Goal: Task Accomplishment & Management: Use online tool/utility

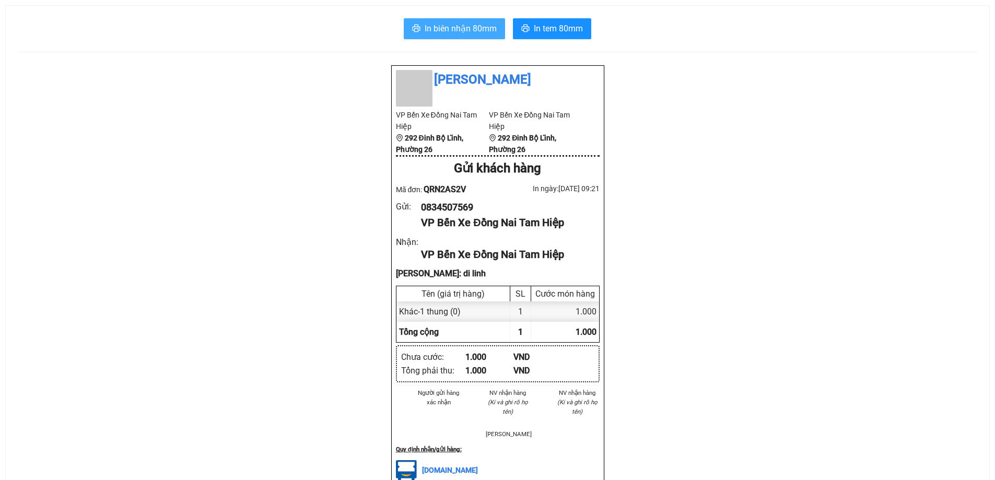
click at [463, 25] on span "In biên nhận 80mm" at bounding box center [461, 28] width 72 height 13
click at [568, 32] on span "In tem 80mm" at bounding box center [558, 28] width 49 height 13
click at [556, 33] on span "In tem 80mm" at bounding box center [558, 28] width 49 height 13
click at [540, 34] on span "In tem 80mm" at bounding box center [558, 28] width 49 height 13
click at [566, 31] on span "In tem 80mm" at bounding box center [558, 28] width 49 height 13
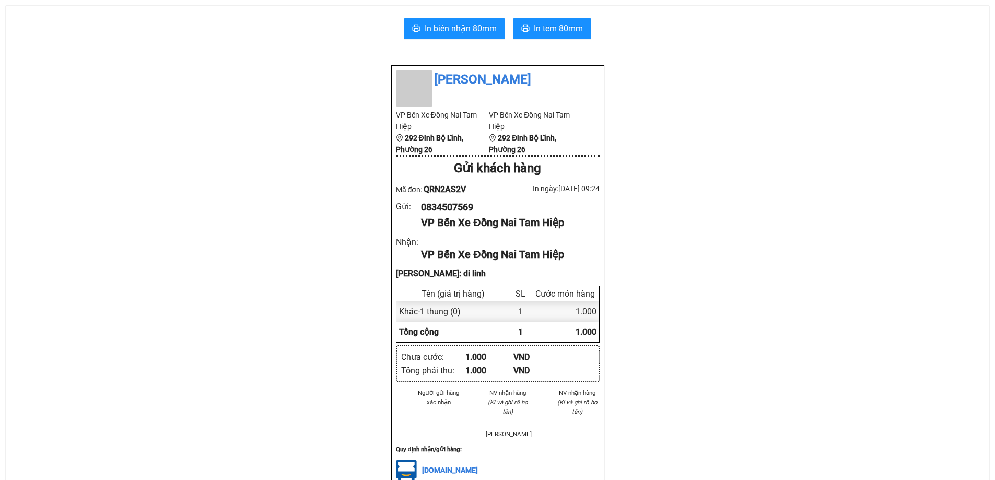
click at [798, 341] on div "[PERSON_NAME] VP Bến Xe Đồng Nai Tam Hiệp 292 Đinh Bộ Lĩnh, Phường 26 VP Bến Xe…" at bounding box center [497, 407] width 959 height 685
click at [557, 33] on span "In tem 80mm" at bounding box center [558, 28] width 49 height 13
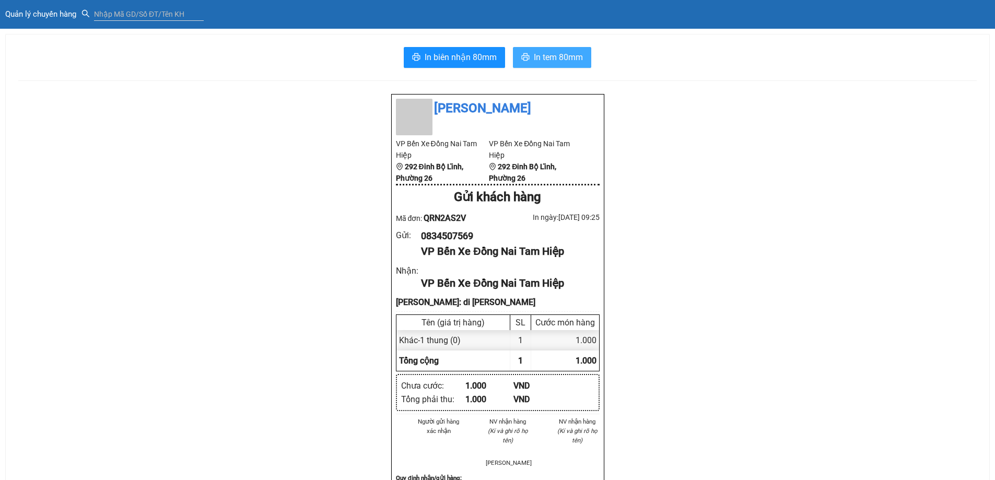
click at [538, 60] on span "In tem 80mm" at bounding box center [558, 57] width 49 height 13
click at [553, 56] on span "In tem 80mm" at bounding box center [558, 57] width 49 height 13
click at [524, 57] on icon "printer" at bounding box center [526, 57] width 8 height 8
click at [561, 58] on span "In tem 80mm" at bounding box center [558, 57] width 49 height 13
click at [557, 61] on span "In tem 80mm" at bounding box center [558, 57] width 49 height 13
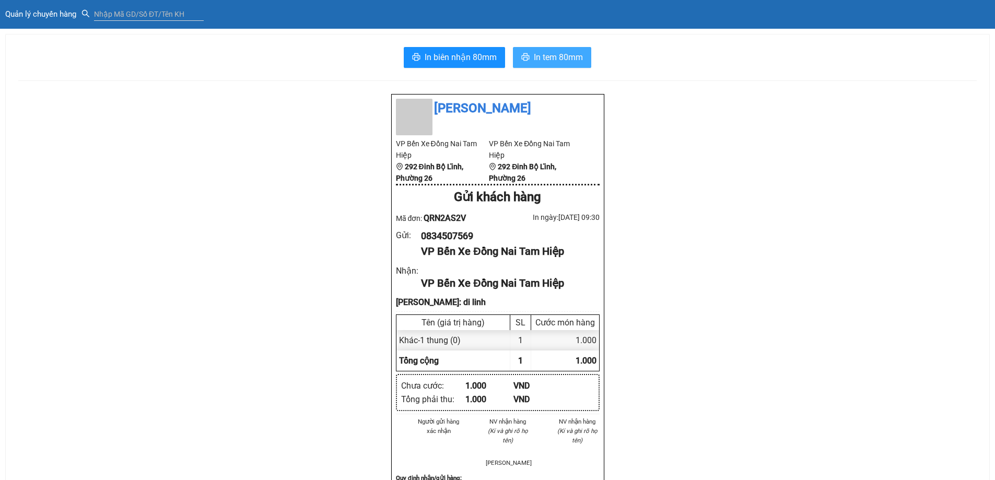
click at [560, 57] on span "In tem 80mm" at bounding box center [558, 57] width 49 height 13
click at [542, 58] on span "In tem 80mm" at bounding box center [558, 57] width 49 height 13
click at [552, 62] on span "In tem 80mm" at bounding box center [558, 57] width 49 height 13
click at [557, 65] on button "In tem 80mm" at bounding box center [552, 57] width 78 height 21
click at [566, 55] on span "In tem 80mm" at bounding box center [558, 57] width 49 height 13
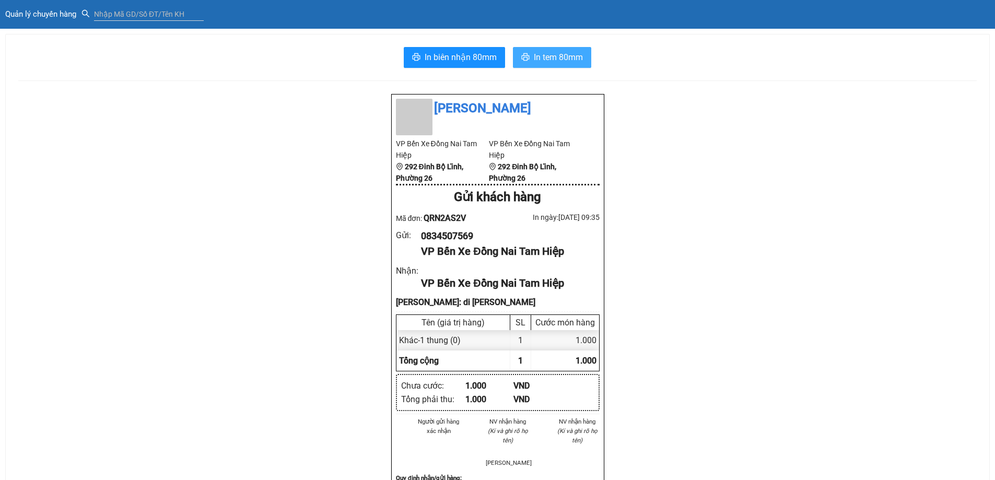
click at [560, 60] on span "In tem 80mm" at bounding box center [558, 57] width 49 height 13
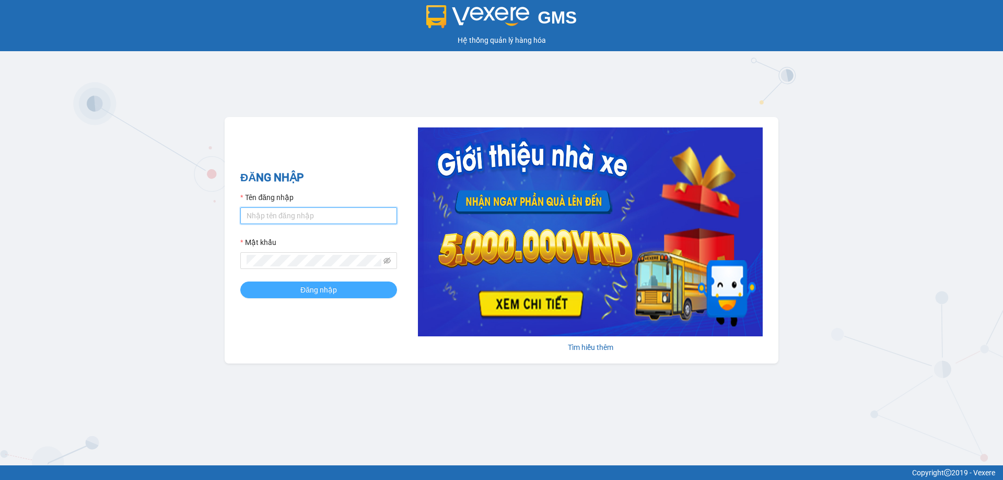
type input "phuongthuy.thanhphongdn"
click at [306, 287] on span "Đăng nhập" at bounding box center [318, 289] width 37 height 11
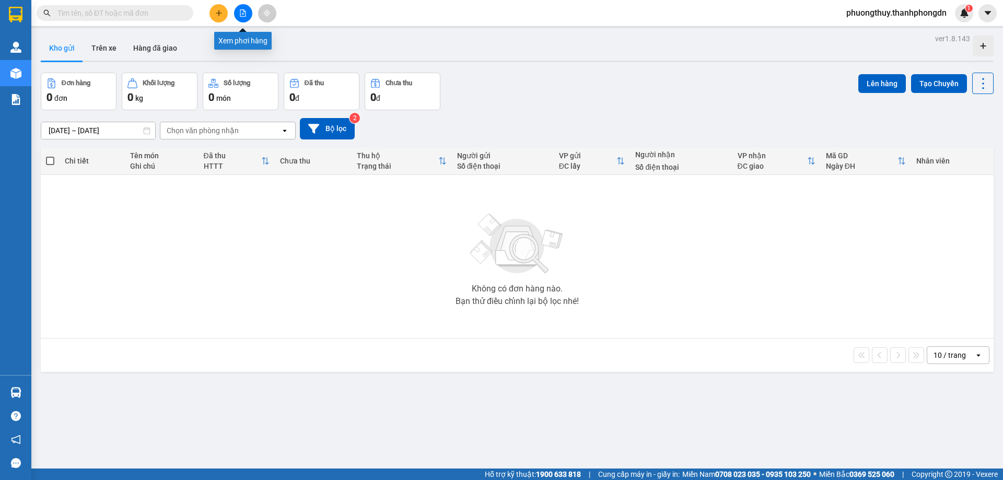
click at [246, 17] on button at bounding box center [243, 13] width 18 height 18
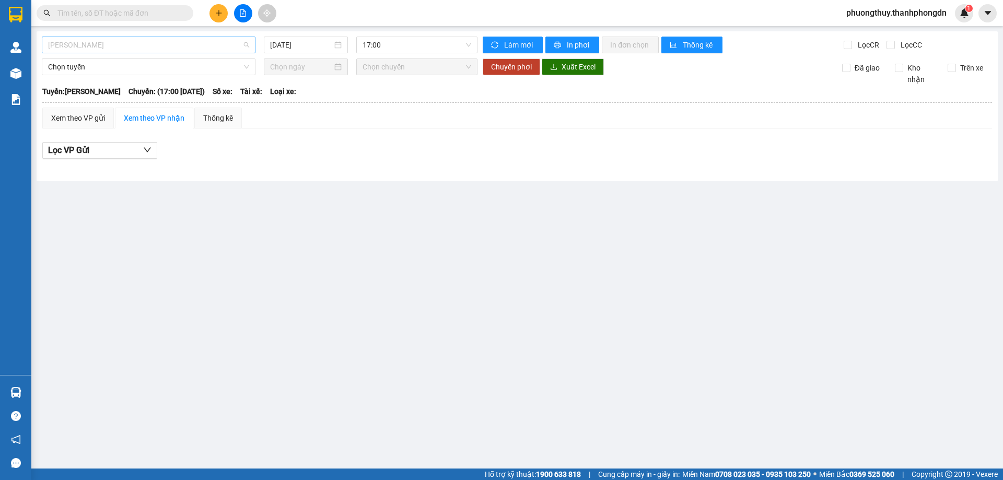
click at [202, 44] on span "[PERSON_NAME]" at bounding box center [148, 45] width 201 height 16
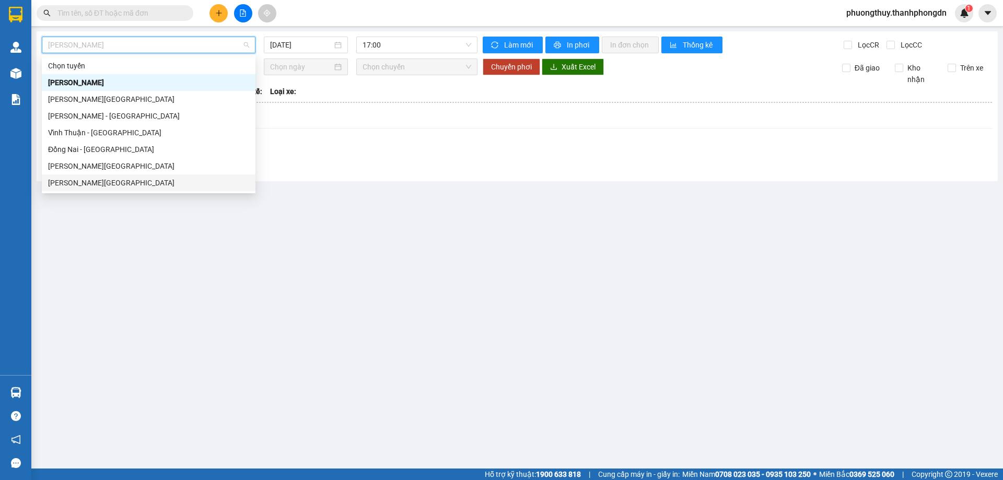
click at [179, 186] on div "Hà Tiên - Đà Lạt" at bounding box center [148, 182] width 201 height 11
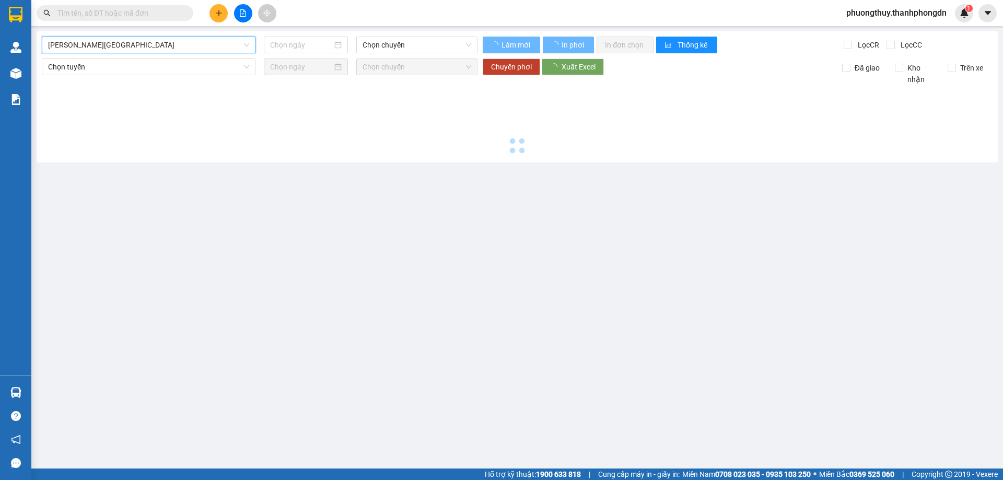
type input "[DATE]"
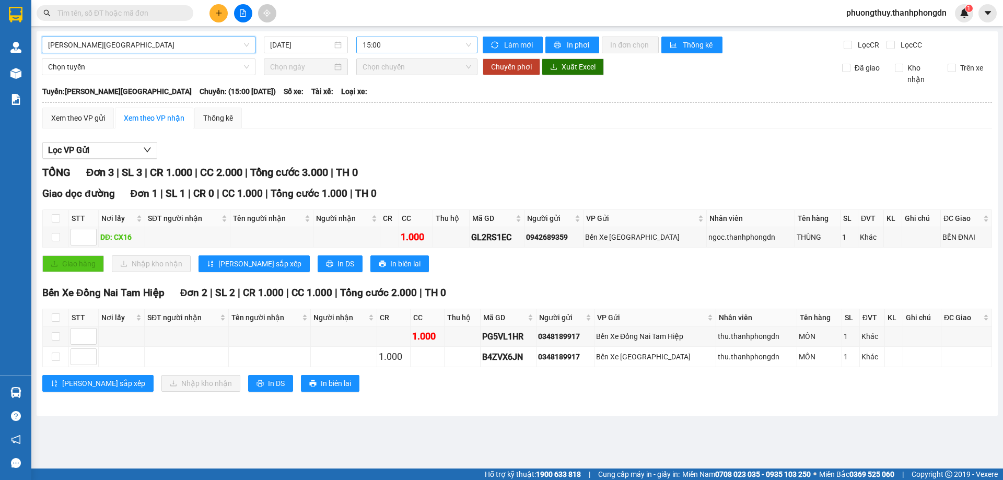
click at [407, 50] on span "15:00" at bounding box center [417, 45] width 109 height 16
click at [389, 87] on div "15:00" at bounding box center [404, 82] width 82 height 11
click at [223, 66] on span "Chọn tuyến" at bounding box center [148, 67] width 201 height 16
click at [392, 132] on div "Xem theo VP gửi Xem theo VP nhận Thống kê Lọc VP Gửi TỔNG Đơn 3 | SL 3 | CR 1.…" at bounding box center [517, 256] width 950 height 297
click at [56, 237] on input "checkbox" at bounding box center [56, 237] width 8 height 8
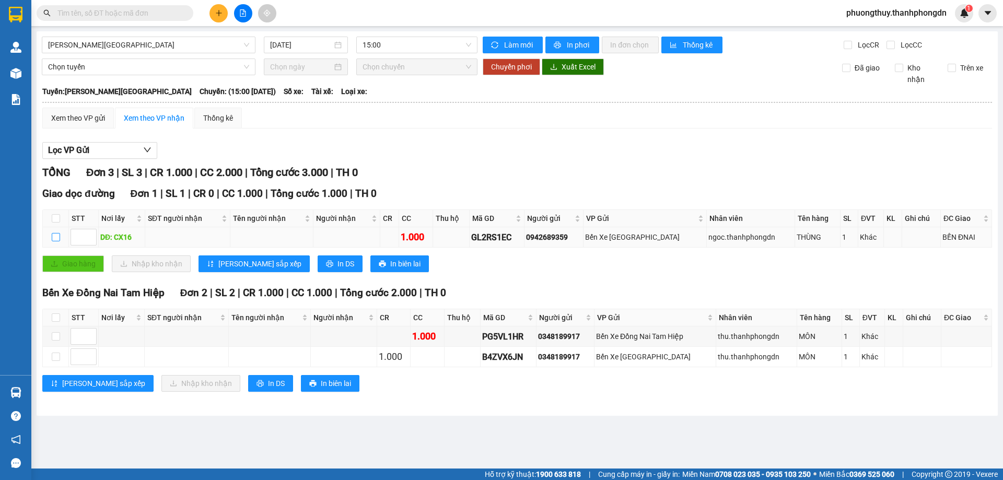
checkbox input "true"
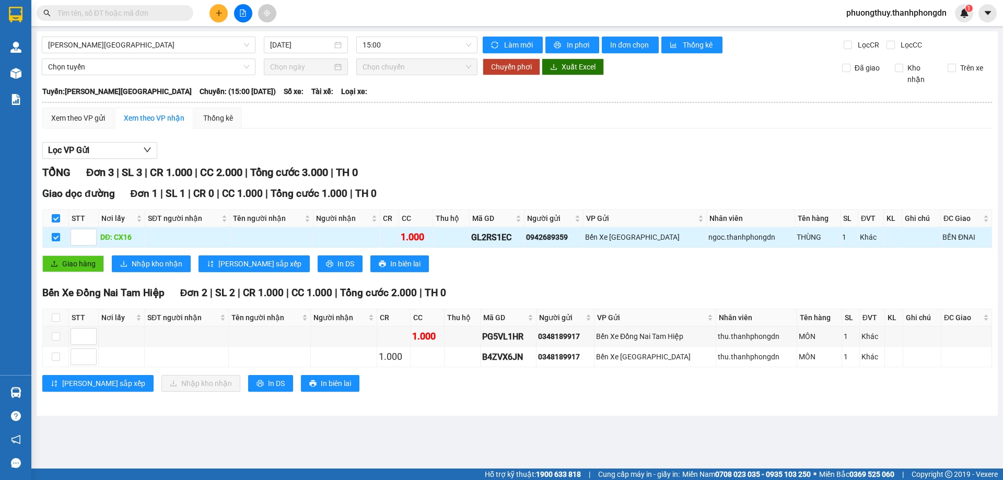
click at [51, 238] on td at bounding box center [56, 237] width 26 height 20
click at [55, 236] on input "checkbox" at bounding box center [56, 237] width 8 height 8
checkbox input "false"
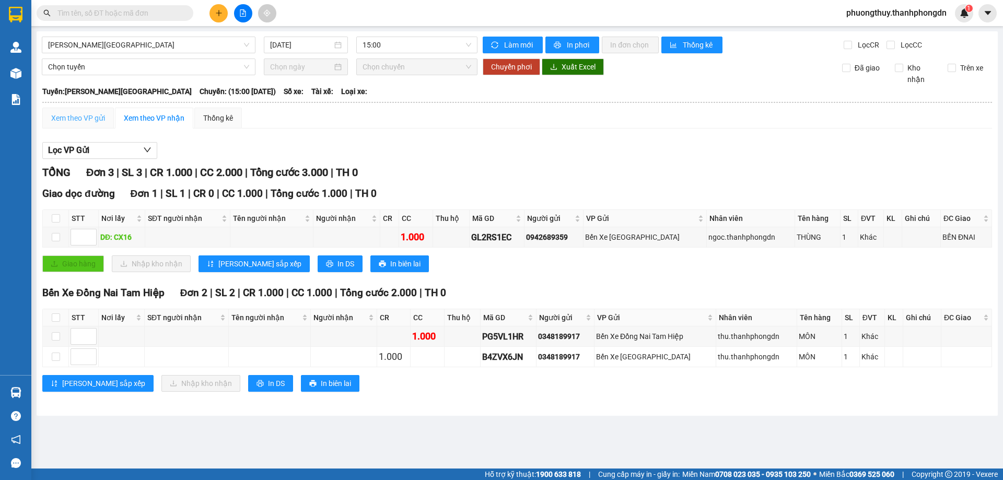
click at [82, 126] on div "Xem theo VP gửi" at bounding box center [78, 118] width 72 height 21
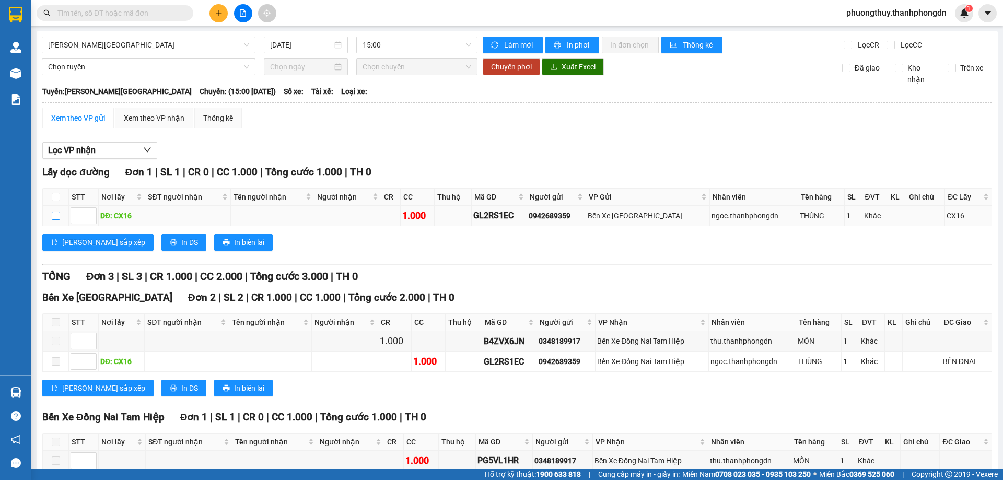
click at [56, 215] on input "checkbox" at bounding box center [56, 216] width 8 height 8
checkbox input "true"
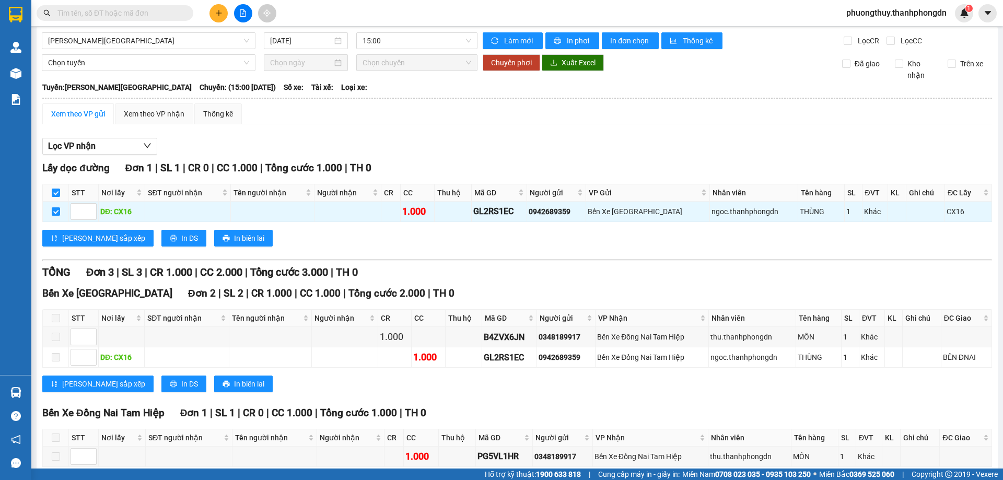
scroll to position [4, 0]
click at [138, 115] on div "Xem theo VP nhận" at bounding box center [154, 113] width 61 height 11
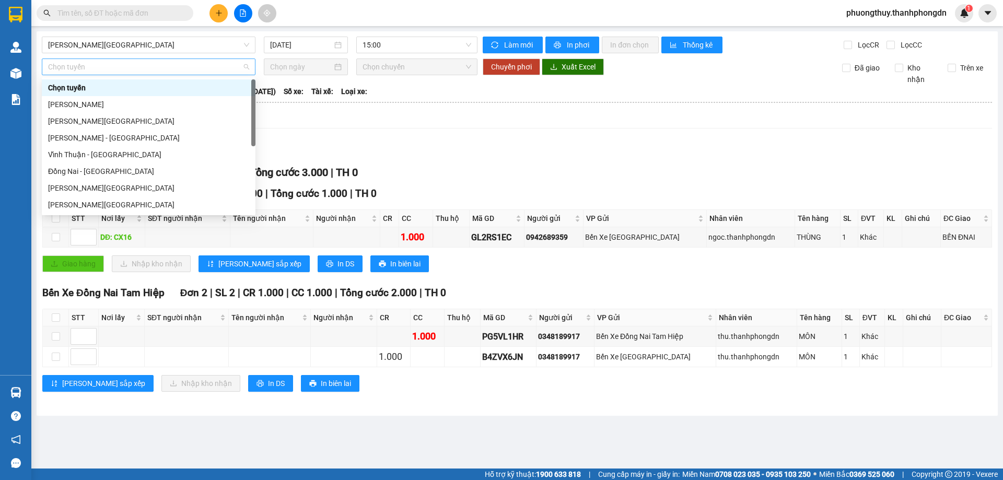
click at [163, 68] on span "Chọn tuyến" at bounding box center [148, 67] width 201 height 16
click at [121, 108] on div "Hà Tiên - Vũng Tàu" at bounding box center [148, 104] width 201 height 11
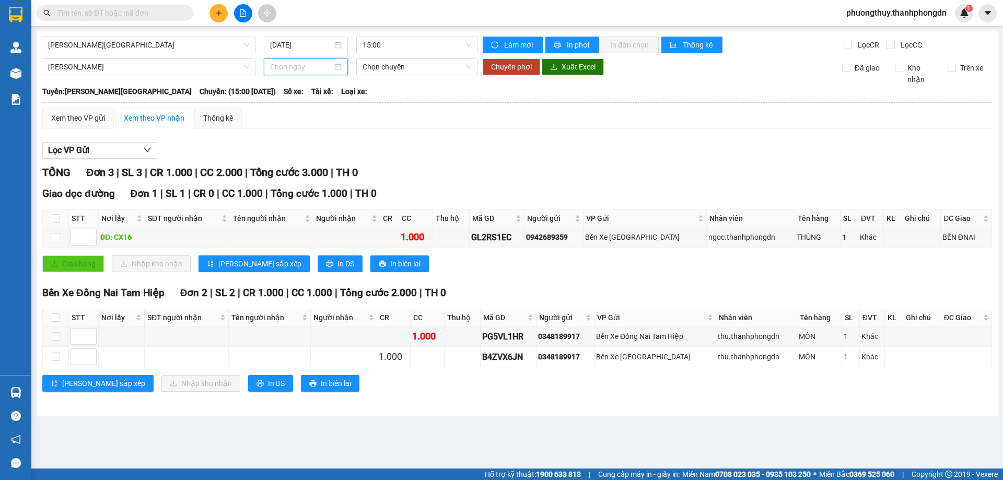
click at [326, 68] on input at bounding box center [301, 66] width 62 height 11
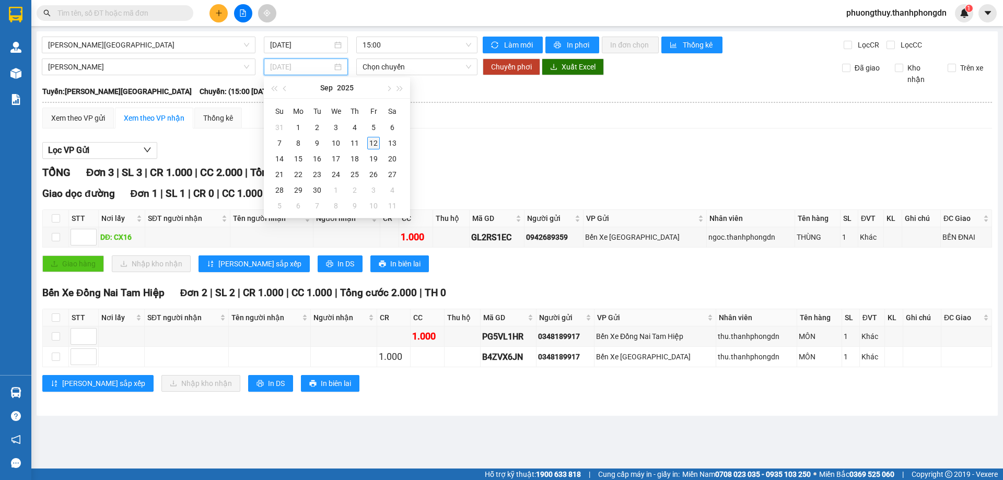
type input "[DATE]"
click at [369, 147] on div "12" at bounding box center [373, 143] width 13 height 13
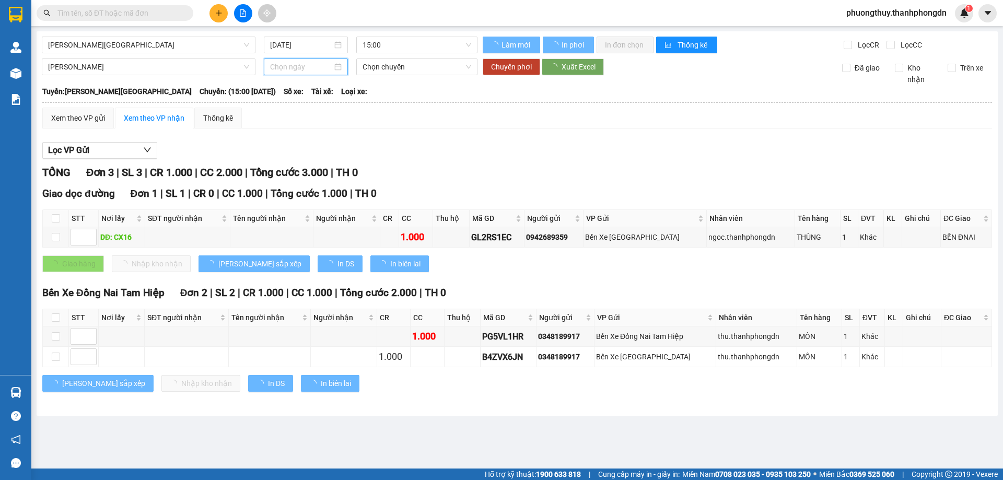
type input "[DATE]"
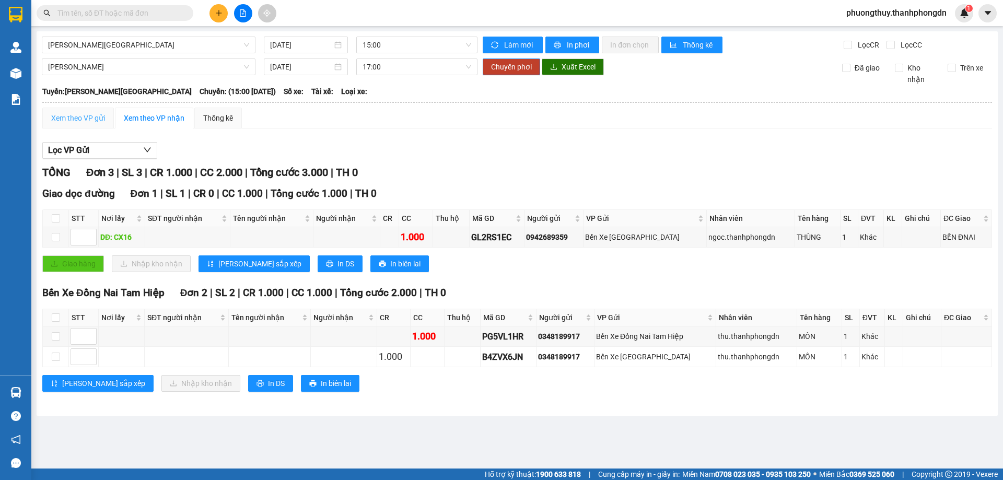
click at [73, 125] on div "Xem theo VP gửi" at bounding box center [78, 118] width 72 height 21
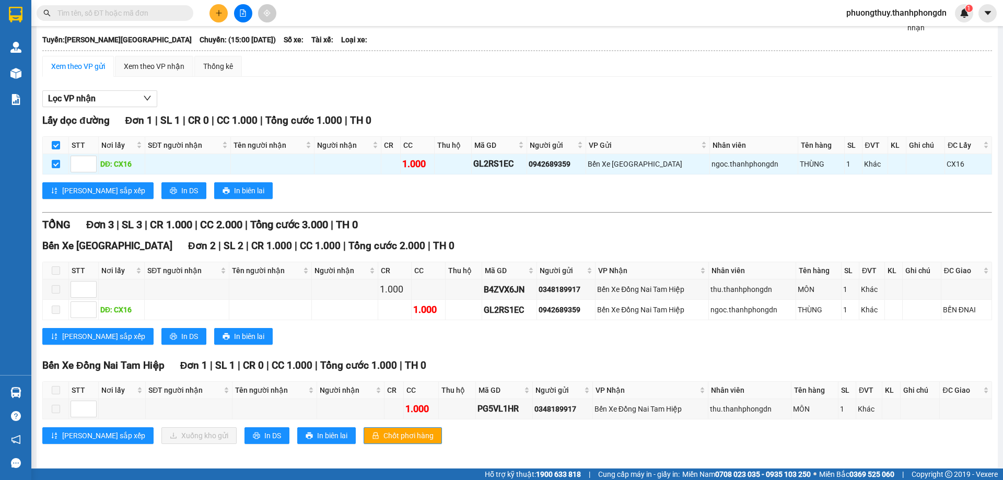
scroll to position [52, 0]
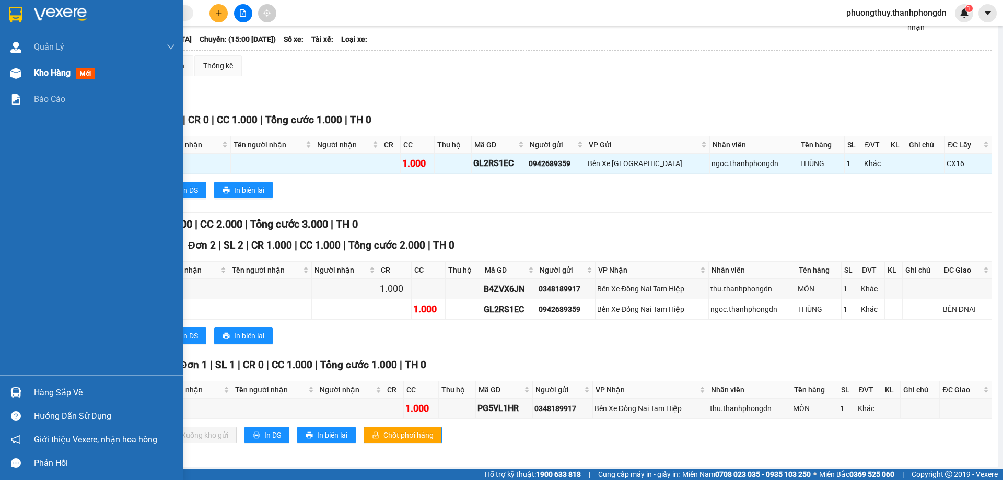
click at [61, 76] on span "Kho hàng" at bounding box center [52, 73] width 37 height 10
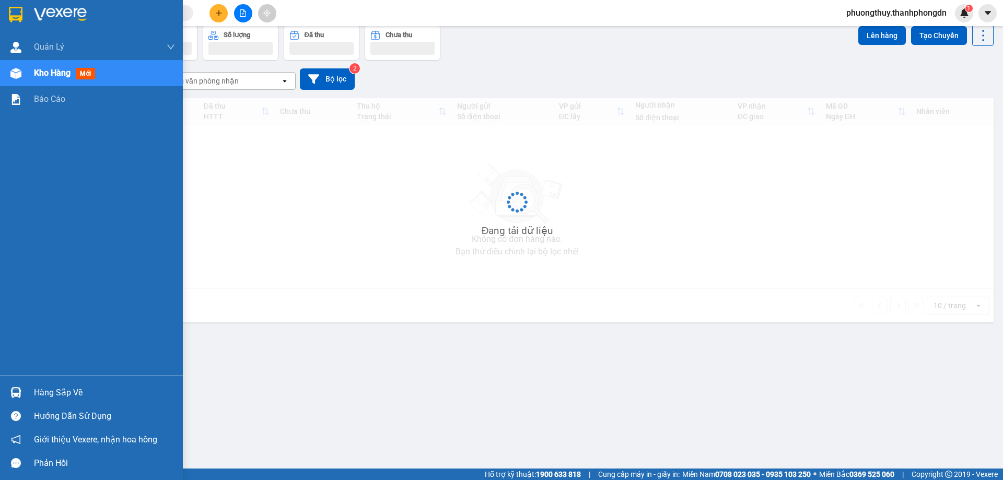
scroll to position [48, 0]
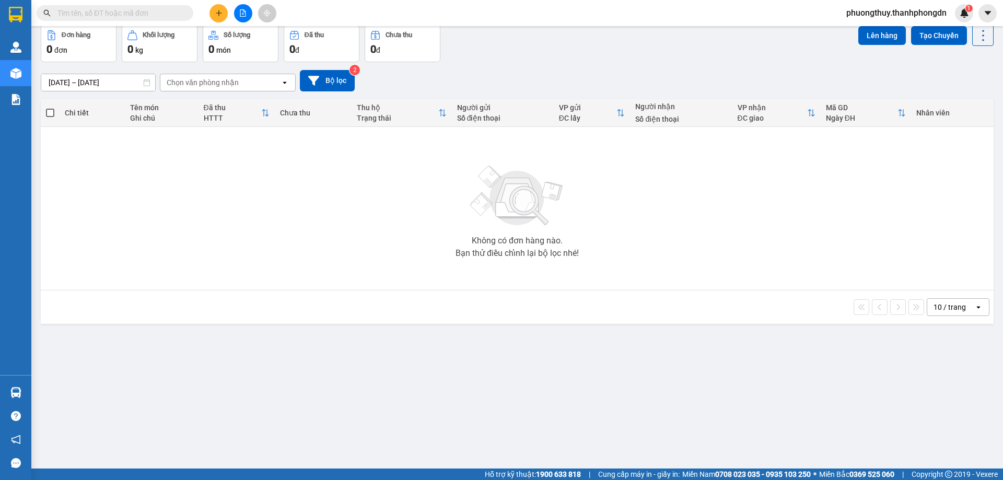
click at [360, 305] on div "10 / trang open" at bounding box center [517, 307] width 945 height 18
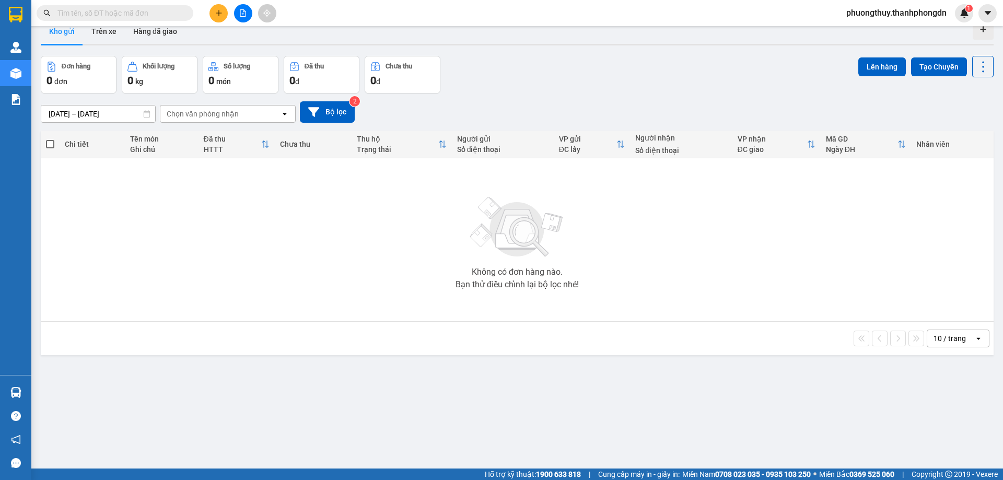
scroll to position [0, 0]
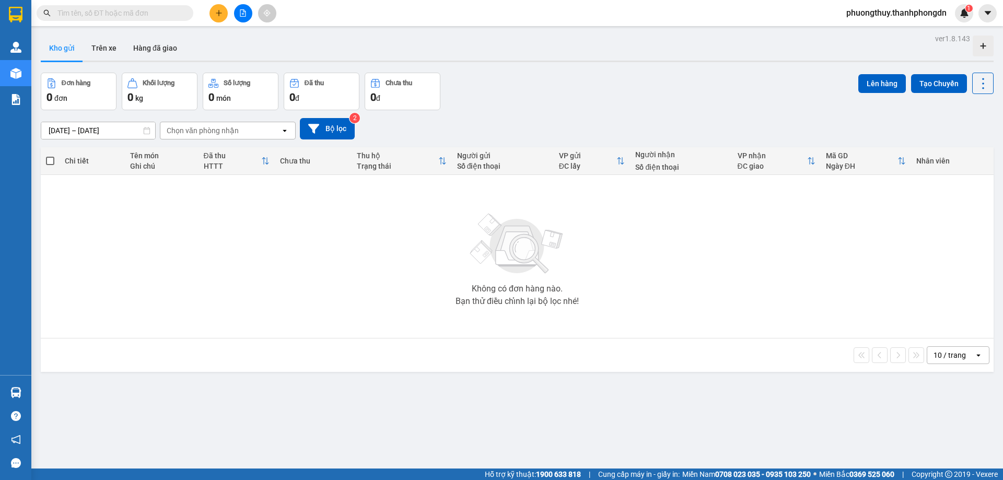
click at [183, 212] on div "Không có đơn hàng nào. Bạn thử điều chỉnh lại bộ lọc nhé!" at bounding box center [517, 256] width 943 height 157
click at [106, 45] on button "Trên xe" at bounding box center [104, 48] width 42 height 25
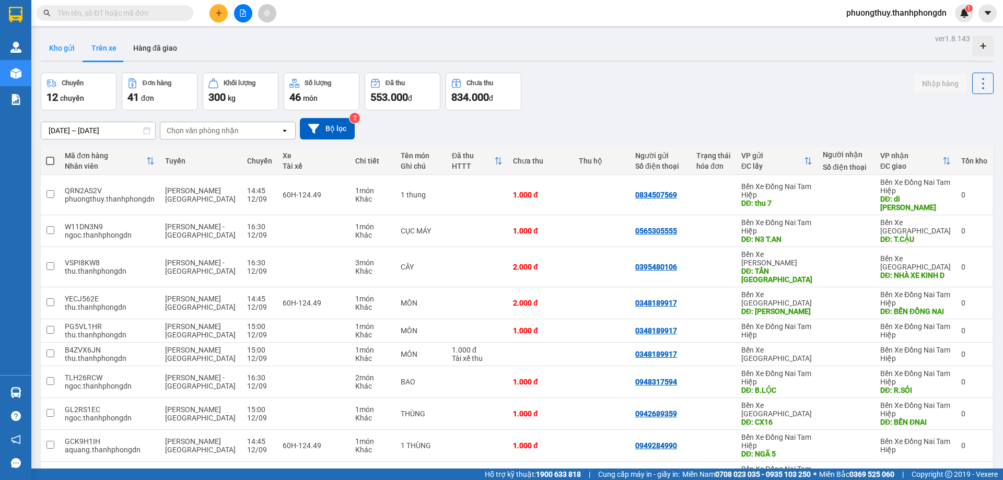
click at [68, 50] on button "Kho gửi" at bounding box center [62, 48] width 42 height 25
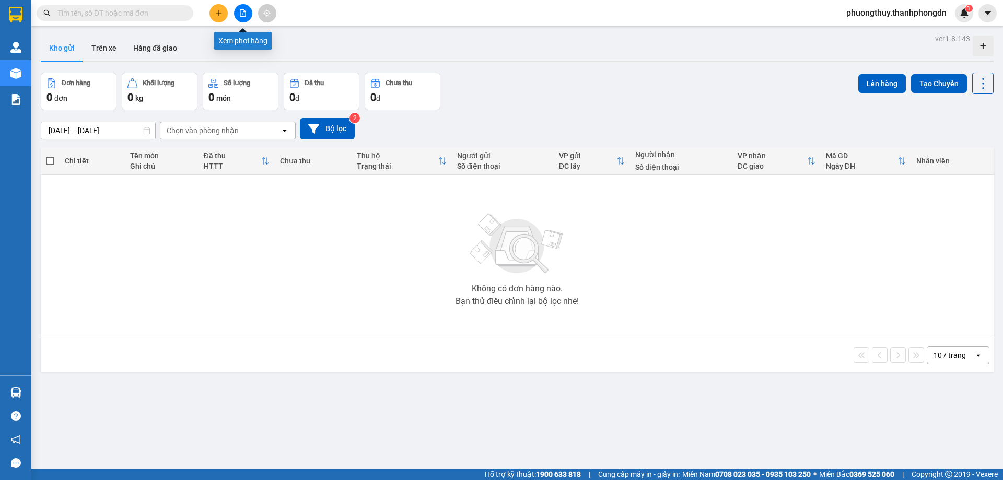
click at [246, 18] on button at bounding box center [243, 13] width 18 height 18
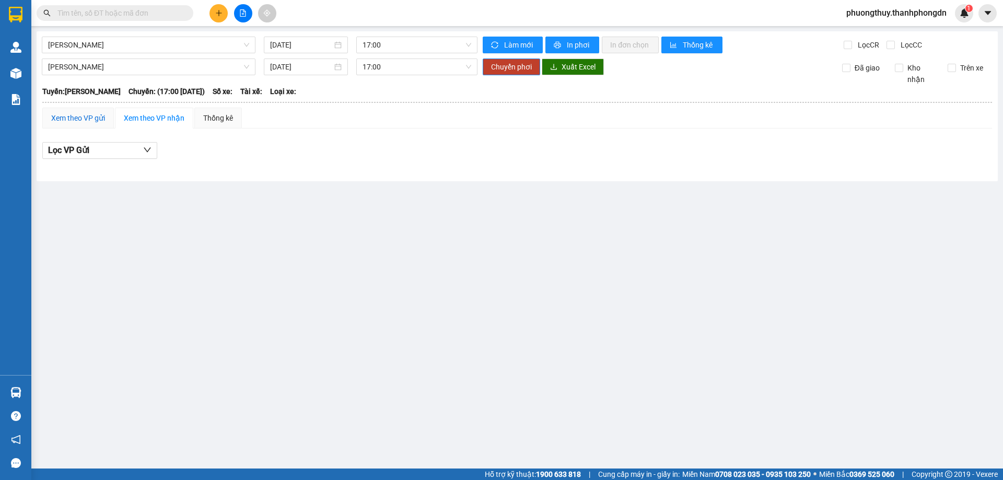
click at [99, 117] on div "Xem theo VP gửi" at bounding box center [78, 117] width 54 height 11
click at [338, 191] on main "Hà Tiên - Vũng Tàu 12/09/2025 17:00 Làm mới In phơi In đơn chọn Thống kê Lọc CR…" at bounding box center [501, 234] width 1003 height 469
click at [151, 117] on div "Xem theo VP nhận" at bounding box center [154, 117] width 61 height 11
click at [83, 119] on div "Xem theo VP gửi" at bounding box center [78, 117] width 54 height 11
click at [102, 154] on button "Lọc VP nhận" at bounding box center [99, 150] width 115 height 17
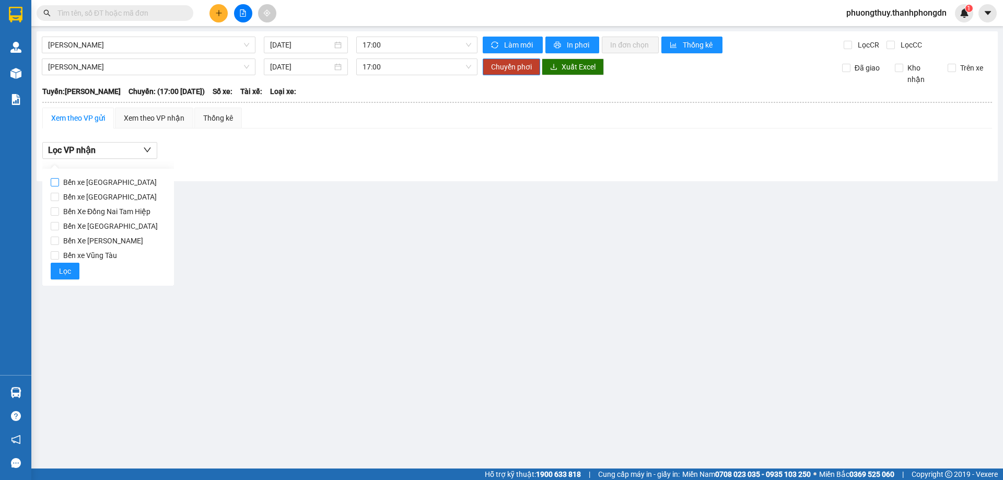
click at [57, 179] on input "Bến xe Đà Lạt" at bounding box center [55, 182] width 8 height 8
checkbox input "true"
click at [54, 200] on input "Bến xe Vĩnh Thuận" at bounding box center [55, 197] width 8 height 8
checkbox input "true"
click at [57, 214] on input "Bến Xe Đồng Nai Tam Hiệp" at bounding box center [55, 211] width 8 height 8
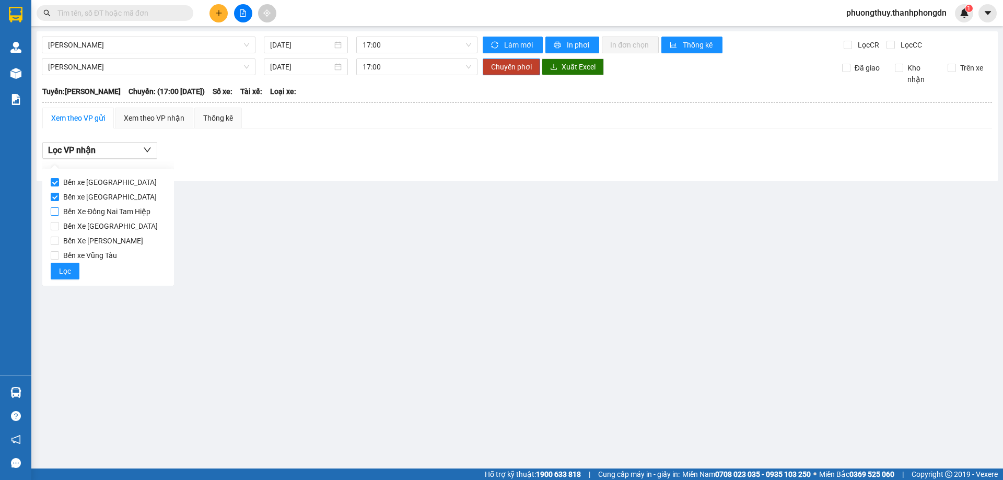
checkbox input "true"
click at [56, 230] on input "Bến Xe Hà Tiên" at bounding box center [55, 226] width 8 height 8
checkbox input "true"
click at [52, 247] on label "Bến Xe Bảo Lộc" at bounding box center [108, 241] width 115 height 15
click at [52, 245] on input "Bến Xe Bảo Lộc" at bounding box center [55, 241] width 8 height 8
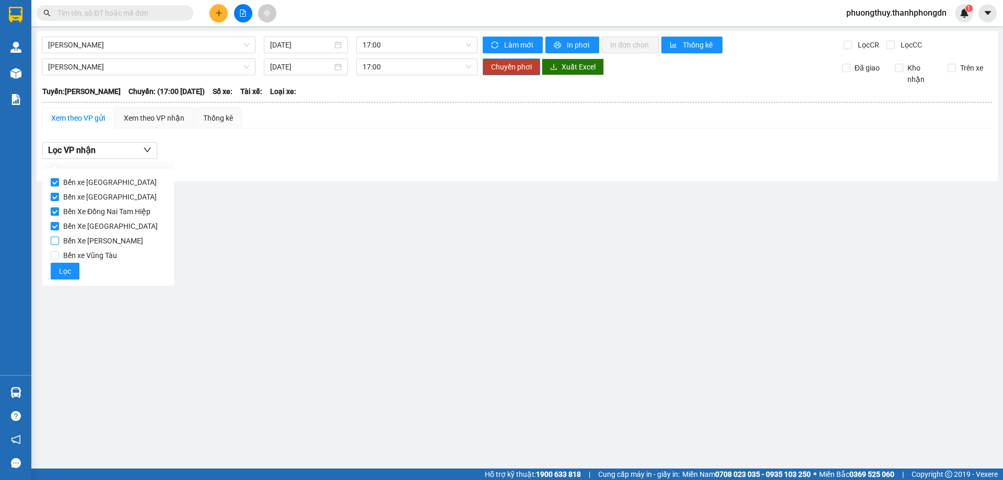
checkbox input "true"
click at [53, 256] on input "Bến xe Vũng Tàu" at bounding box center [55, 255] width 8 height 8
checkbox input "true"
click at [361, 185] on main "Hà Tiên - Vũng Tàu 12/09/2025 17:00 Làm mới In phơi In đơn chọn Thống kê Lọc CR…" at bounding box center [501, 234] width 1003 height 469
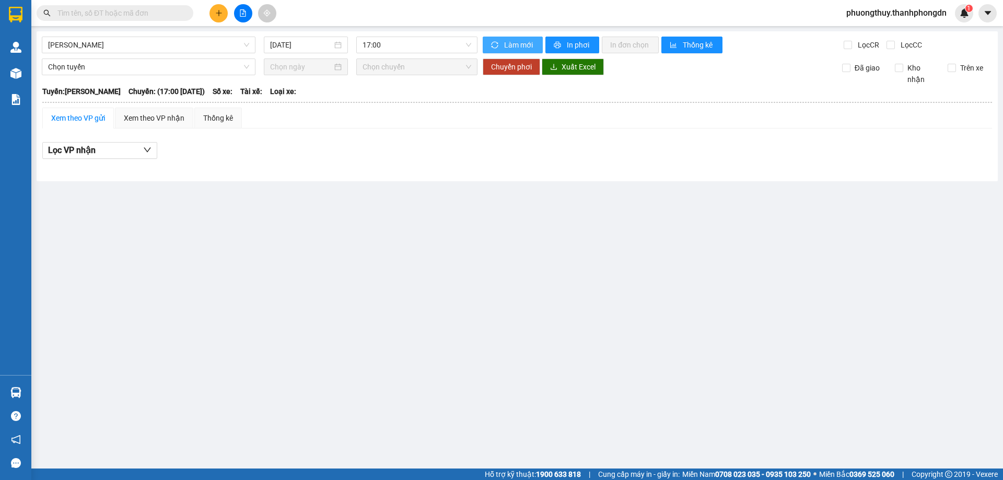
click at [494, 47] on icon "sync" at bounding box center [494, 44] width 7 height 7
click at [158, 113] on div "Xem theo VP nhận" at bounding box center [154, 117] width 61 height 11
click at [523, 45] on span "Làm mới" at bounding box center [519, 44] width 30 height 11
click at [101, 40] on span "Hà Tiên - Vũng Tàu" at bounding box center [148, 45] width 201 height 16
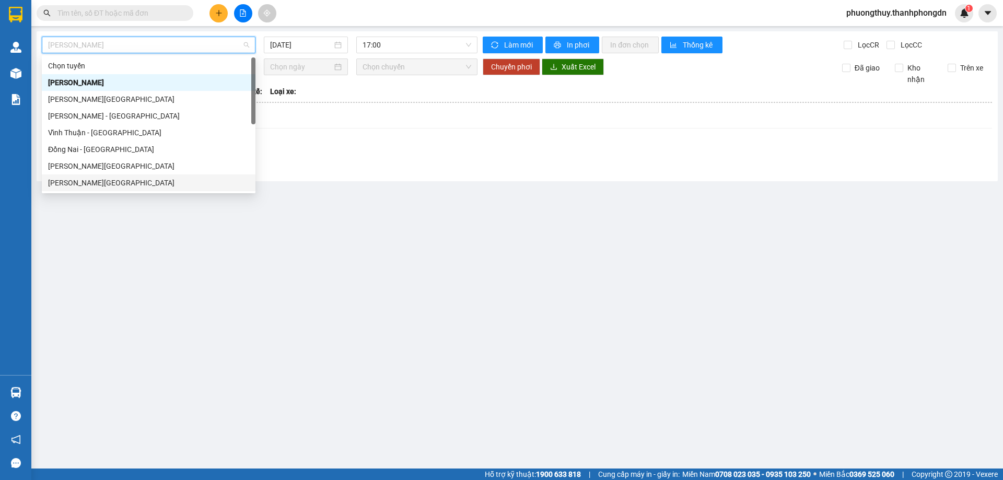
click at [82, 187] on div "Hà Tiên - Đà Lạt" at bounding box center [148, 182] width 201 height 11
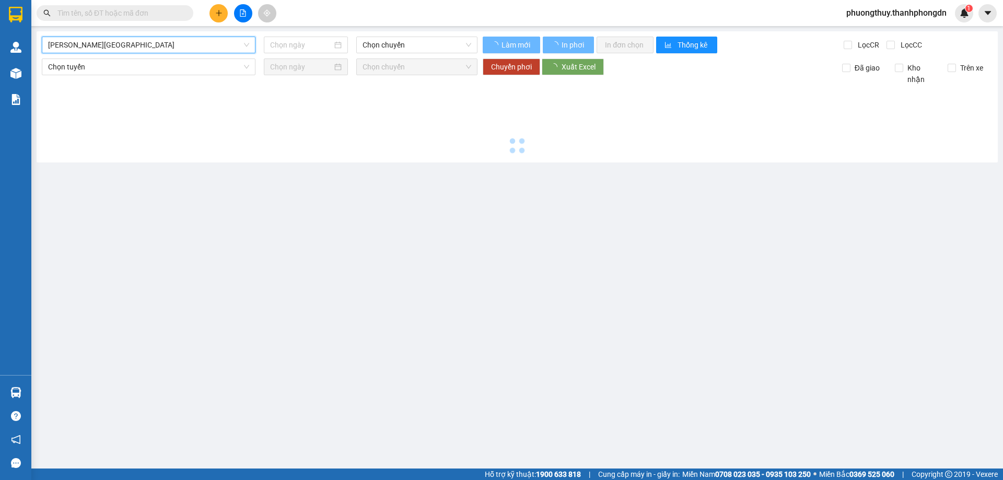
type input "[DATE]"
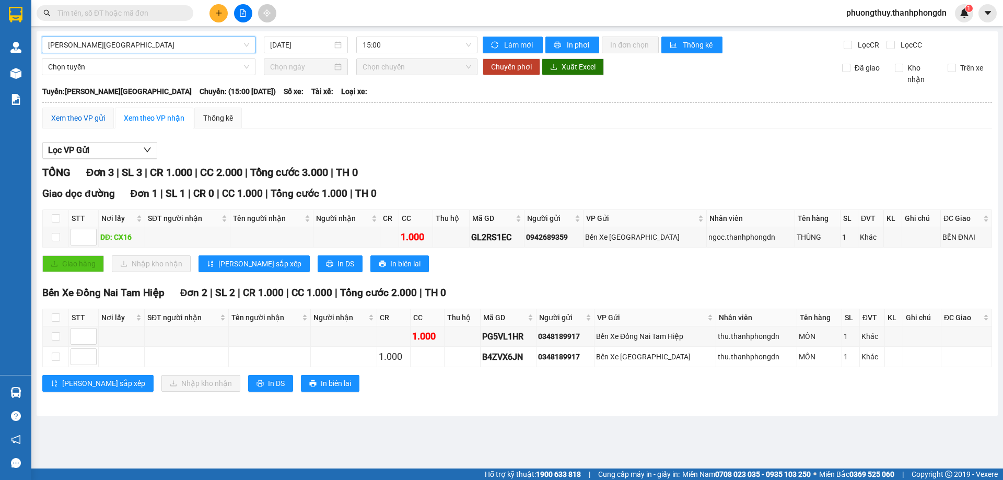
click at [93, 113] on div "Xem theo VP gửi" at bounding box center [78, 117] width 54 height 11
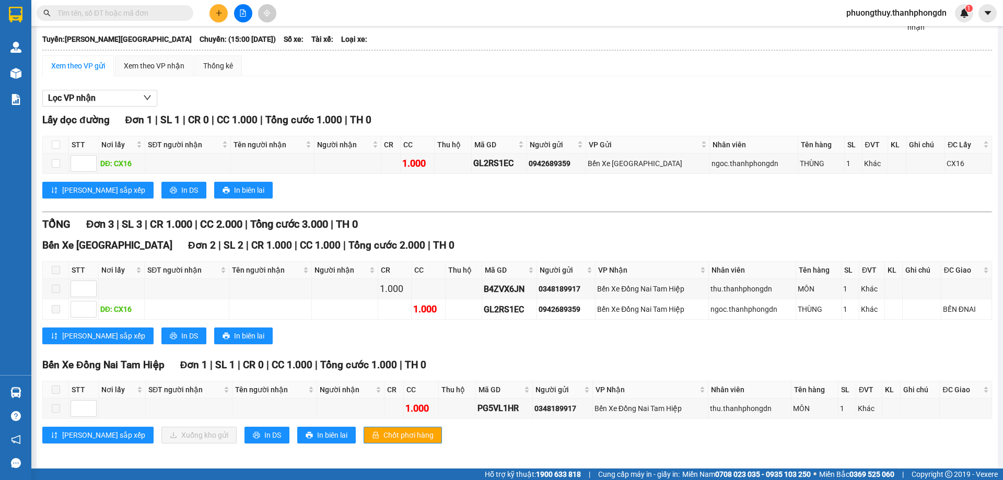
scroll to position [56, 0]
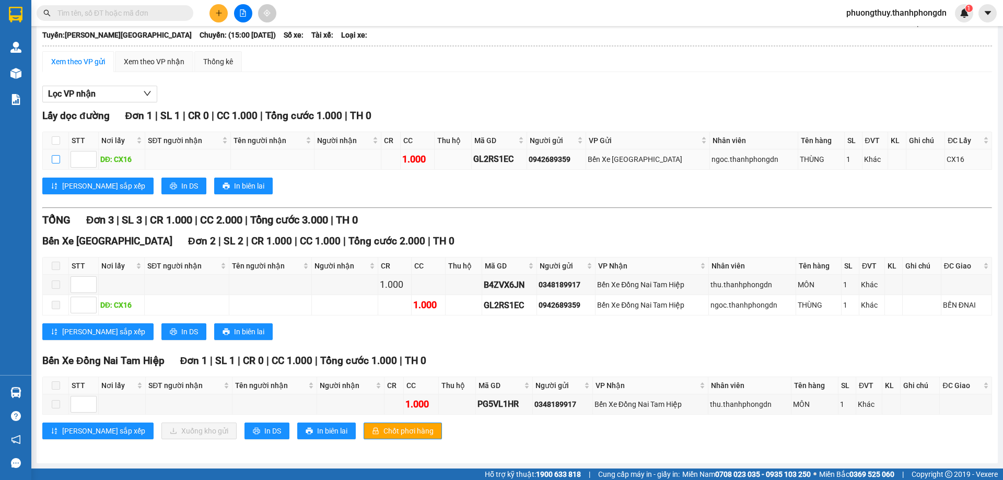
click at [54, 159] on input "checkbox" at bounding box center [56, 159] width 8 height 8
checkbox input "true"
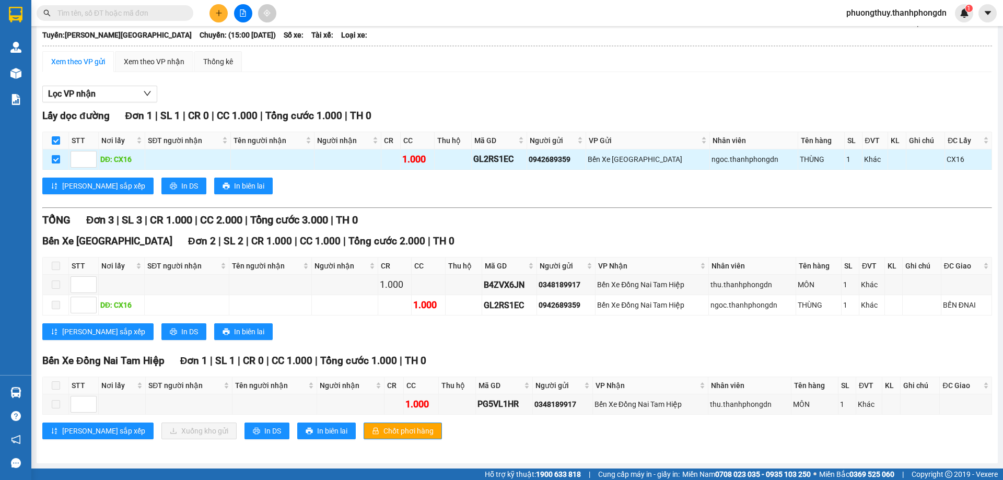
click at [56, 160] on input "checkbox" at bounding box center [56, 159] width 8 height 8
checkbox input "false"
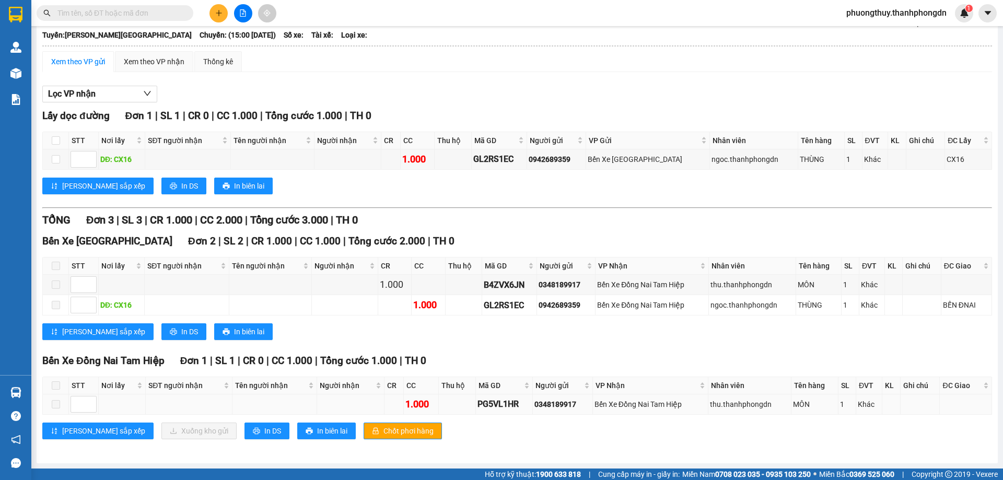
click at [56, 404] on span at bounding box center [56, 404] width 8 height 8
type input "1"
click at [85, 405] on span "Decrease Value" at bounding box center [90, 407] width 11 height 9
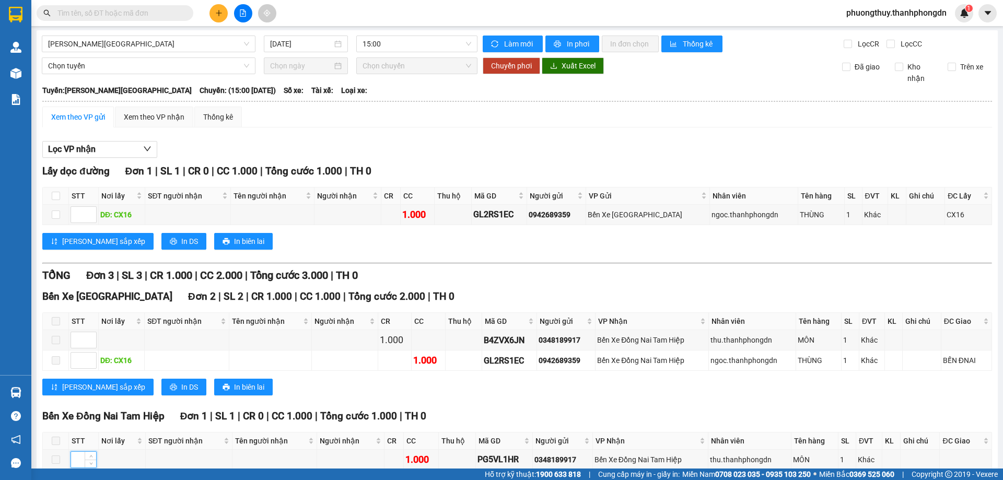
scroll to position [0, 0]
